Goal: Transaction & Acquisition: Register for event/course

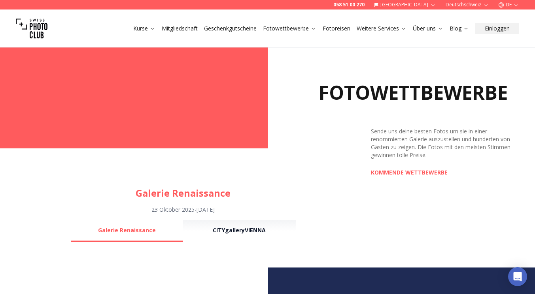
scroll to position [543, 0]
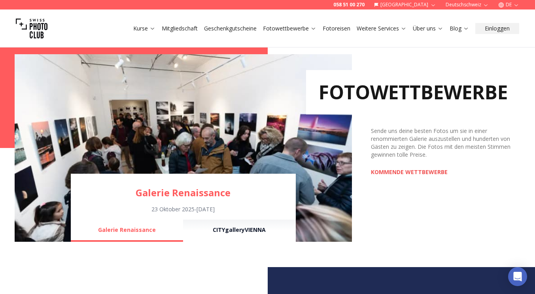
click at [423, 173] on link "KOMMENDE WETTBEWERBE" at bounding box center [409, 172] width 77 height 8
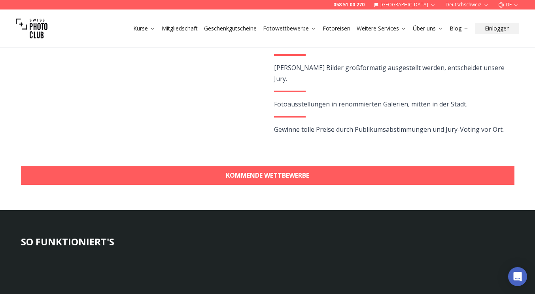
scroll to position [206, 0]
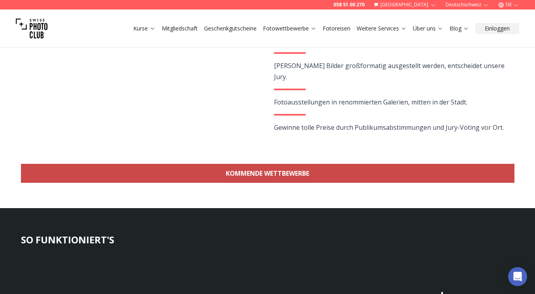
click at [481, 177] on link "KOMMENDE WETTBEWERBE" at bounding box center [267, 173] width 493 height 19
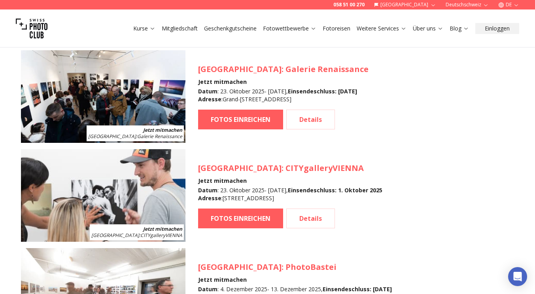
scroll to position [751, 0]
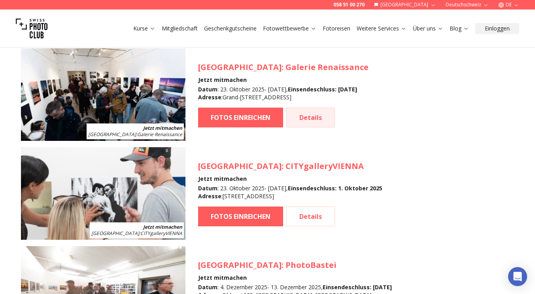
click at [321, 111] on link "Details" at bounding box center [310, 118] width 49 height 20
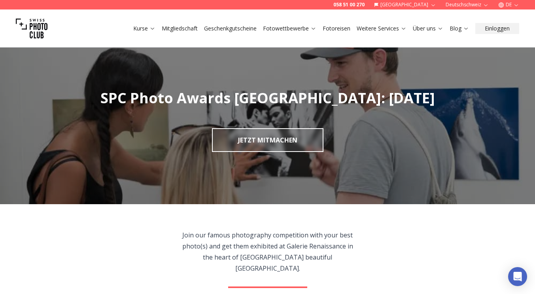
click at [279, 141] on link "JETZT MITMACHEN" at bounding box center [267, 140] width 111 height 24
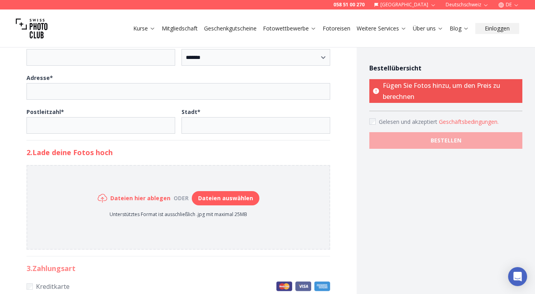
scroll to position [284, 0]
click at [220, 199] on button "Dateien auswählen" at bounding box center [226, 198] width 68 height 14
click at [216, 192] on button "Dateien auswählen" at bounding box center [226, 198] width 68 height 14
type input "**********"
click at [214, 198] on button "Dateien auswählen" at bounding box center [226, 198] width 68 height 14
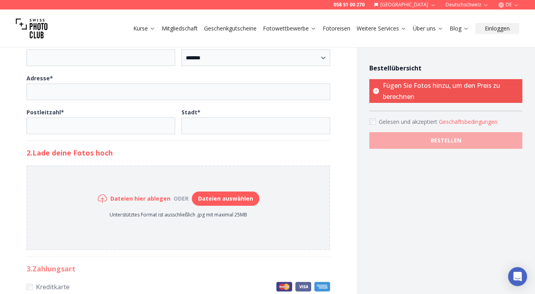
click at [215, 202] on button "Dateien auswählen" at bounding box center [226, 198] width 68 height 14
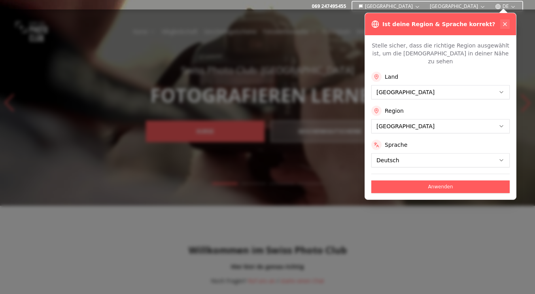
click at [504, 23] on icon at bounding box center [505, 24] width 6 height 6
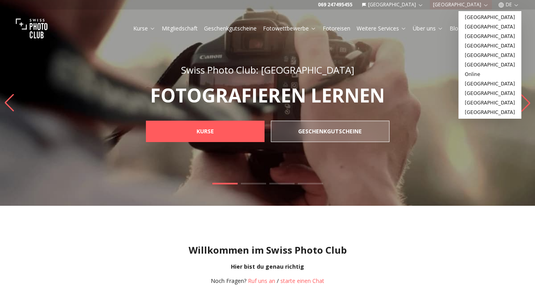
click at [478, 4] on button "Stuttgart" at bounding box center [461, 4] width 62 height 9
click at [427, 4] on button "[GEOGRAPHIC_DATA]" at bounding box center [392, 4] width 68 height 9
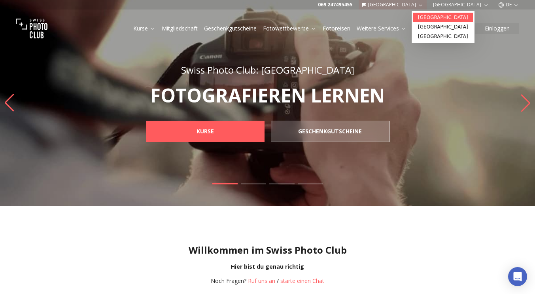
click at [428, 17] on link "[GEOGRAPHIC_DATA]" at bounding box center [443, 17] width 60 height 9
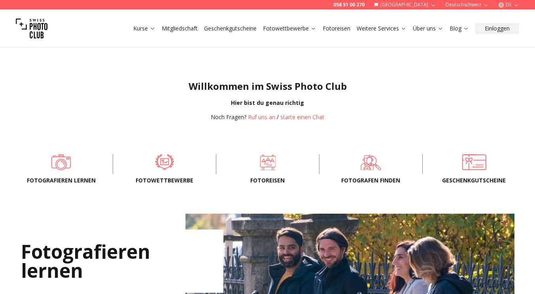
scroll to position [165, 0]
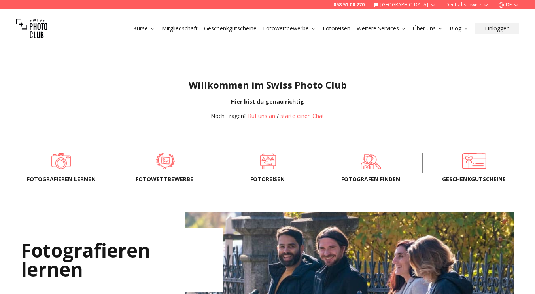
click at [162, 166] on span at bounding box center [165, 161] width 79 height 24
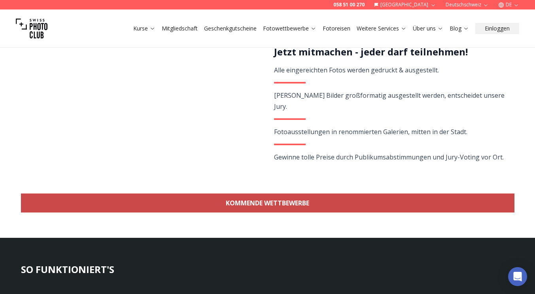
click at [455, 194] on link "KOMMENDE WETTBEWERBE" at bounding box center [267, 202] width 493 height 19
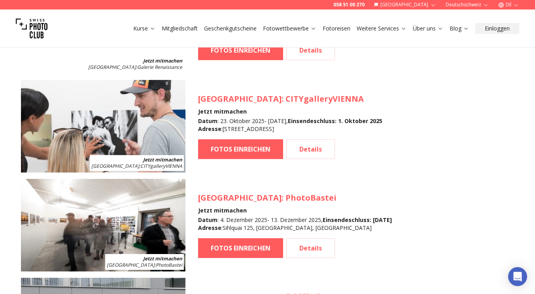
scroll to position [816, 0]
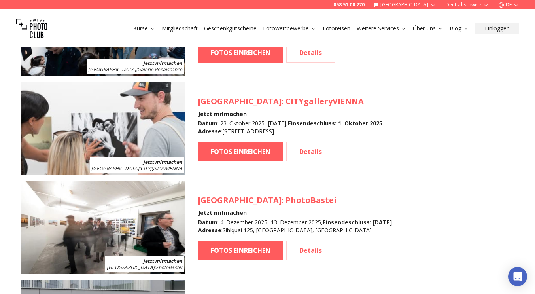
click at [490, 233] on article "Jetzt mitmachen Zürich : PhotoBastei Zürich : PhotoBastei Jetzt mitmachen Datum…" at bounding box center [267, 227] width 493 height 92
click at [312, 245] on link "Details" at bounding box center [310, 250] width 49 height 20
